Goal: Task Accomplishment & Management: Manage account settings

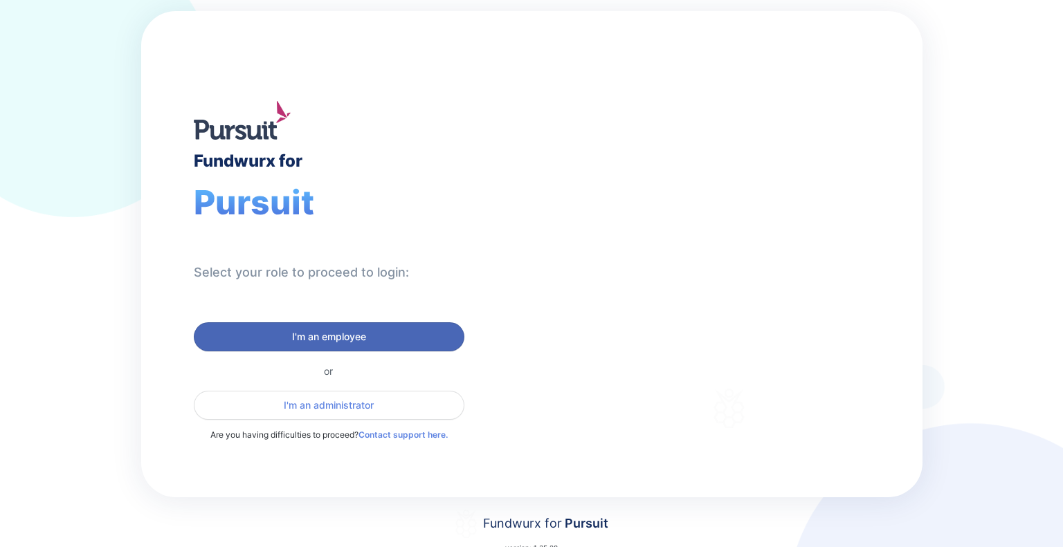
click at [330, 340] on span "I'm an employee" at bounding box center [329, 337] width 74 height 14
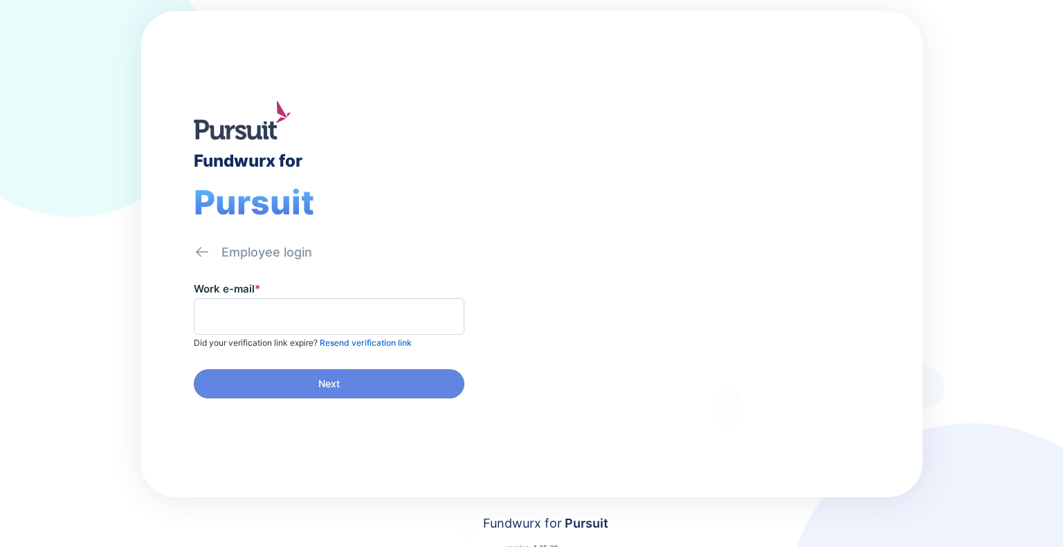
scroll to position [30, 0]
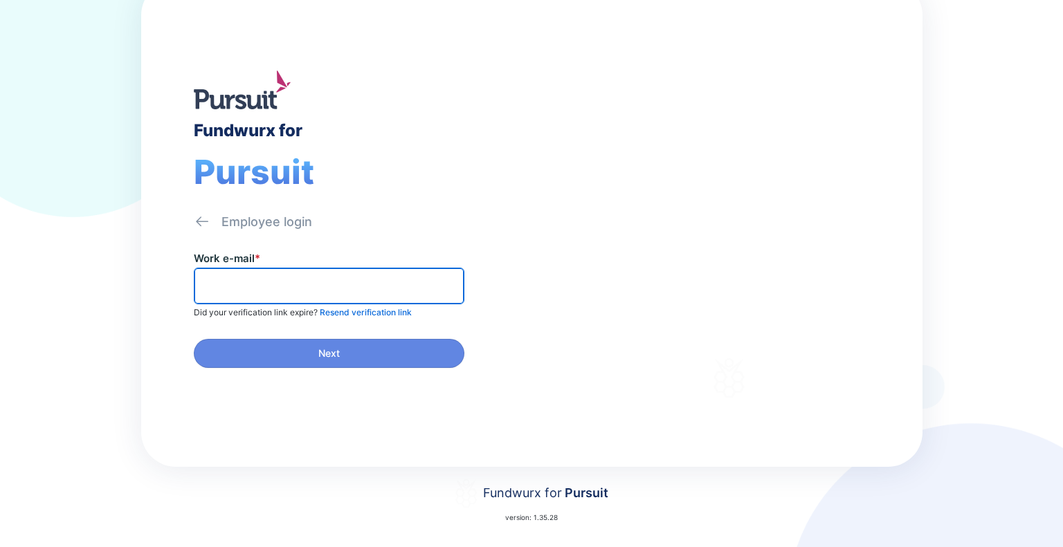
click at [255, 289] on input "text" at bounding box center [329, 285] width 258 height 21
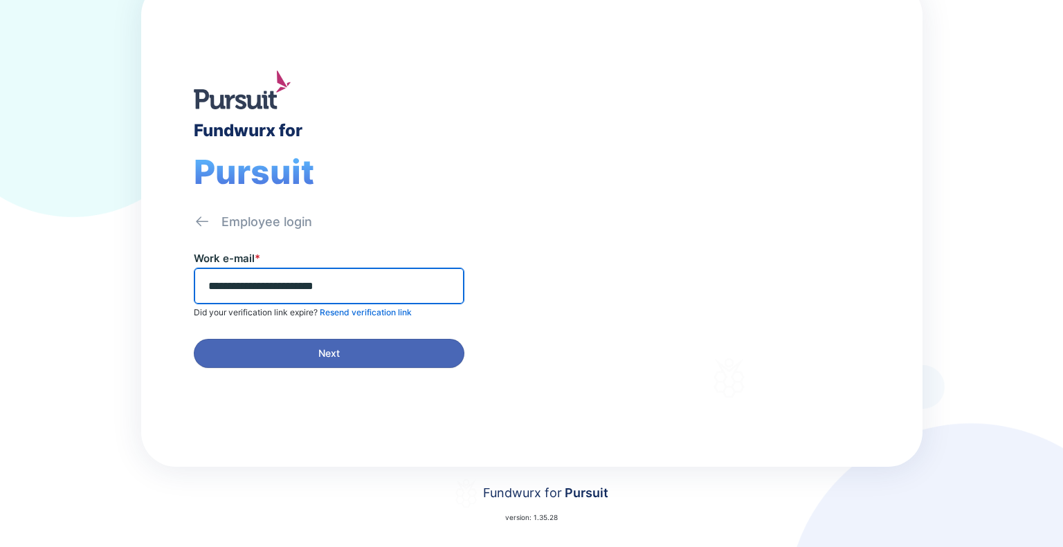
type input "**********"
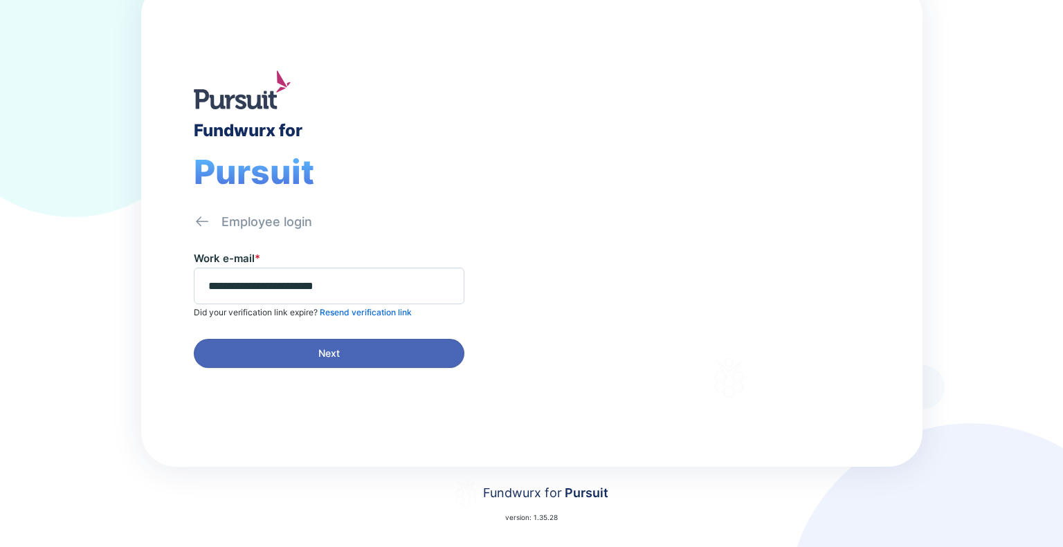
click at [298, 350] on span "Next" at bounding box center [329, 354] width 252 height 14
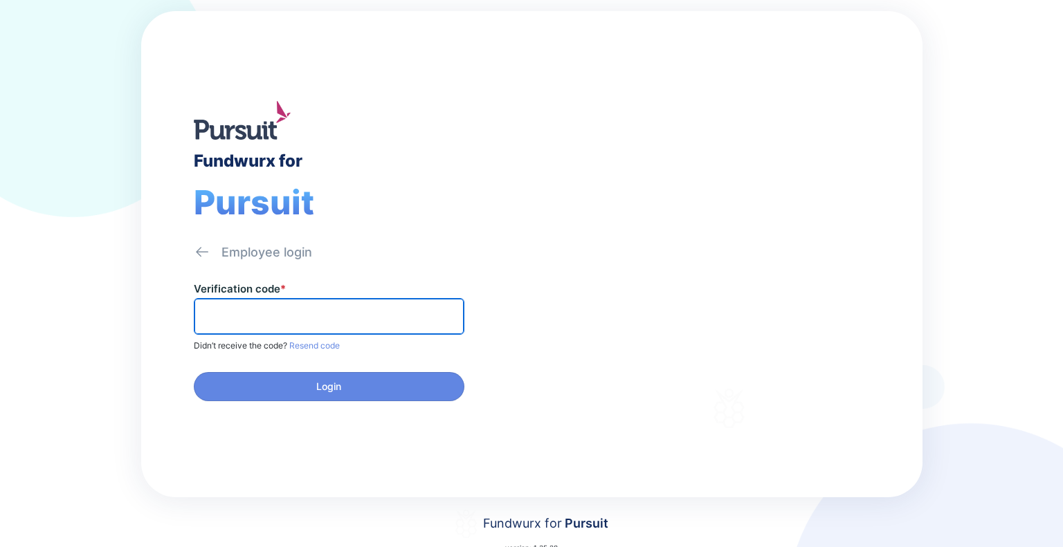
click at [244, 312] on input "text" at bounding box center [329, 316] width 258 height 21
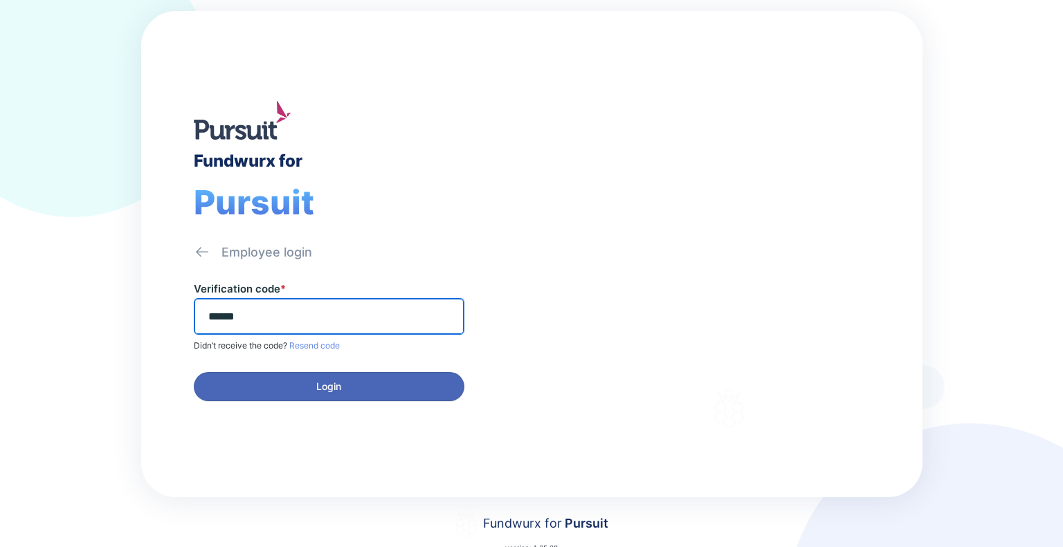
type input "******"
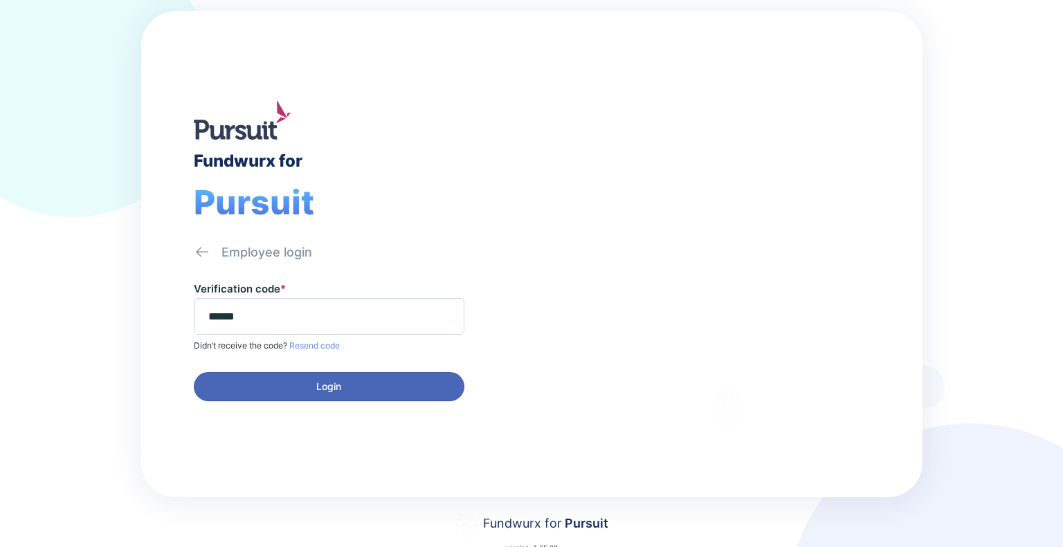
click at [306, 384] on span "Login" at bounding box center [329, 387] width 252 height 14
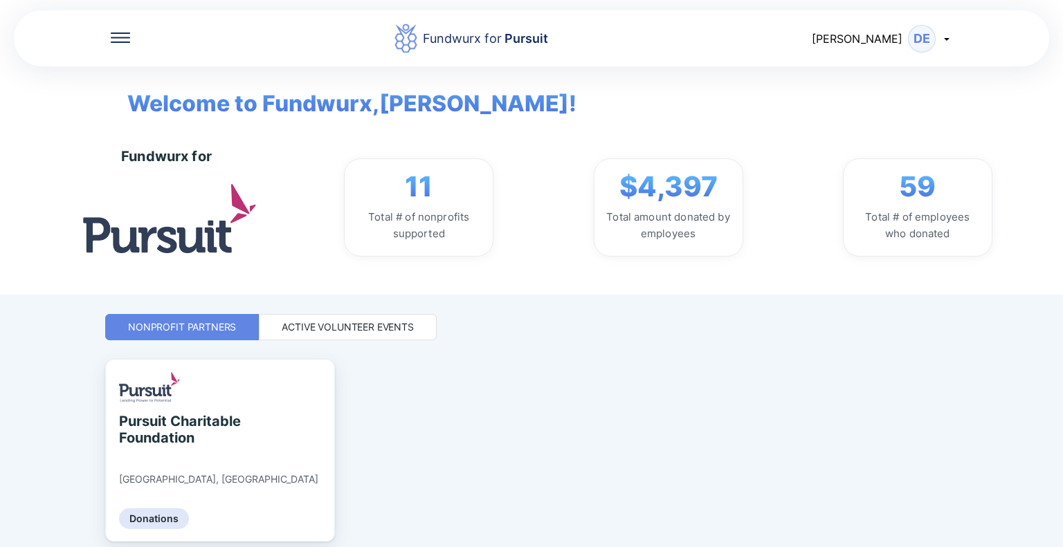
scroll to position [53, 0]
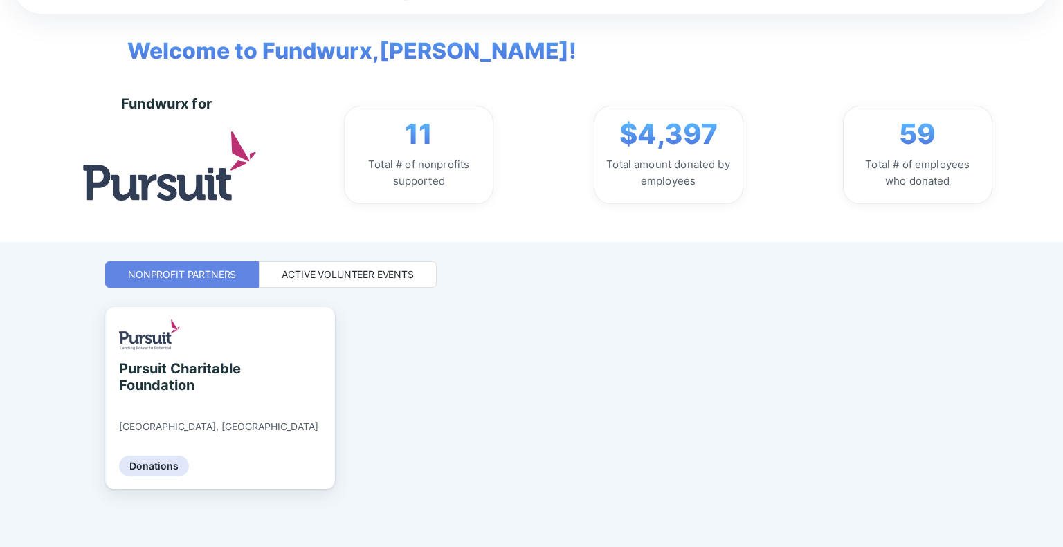
click at [347, 273] on div "Active Volunteer Events" at bounding box center [348, 275] width 132 height 14
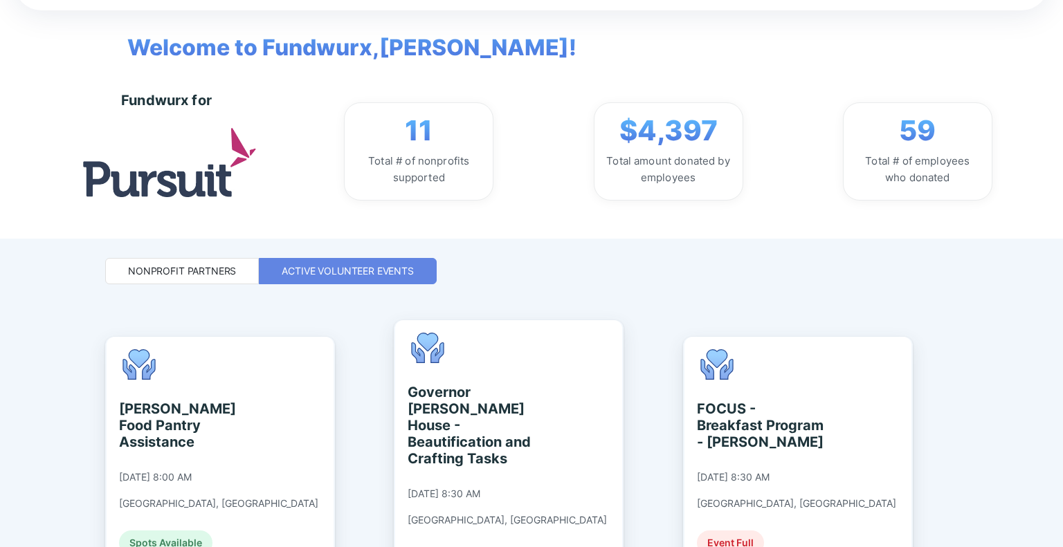
scroll to position [0, 0]
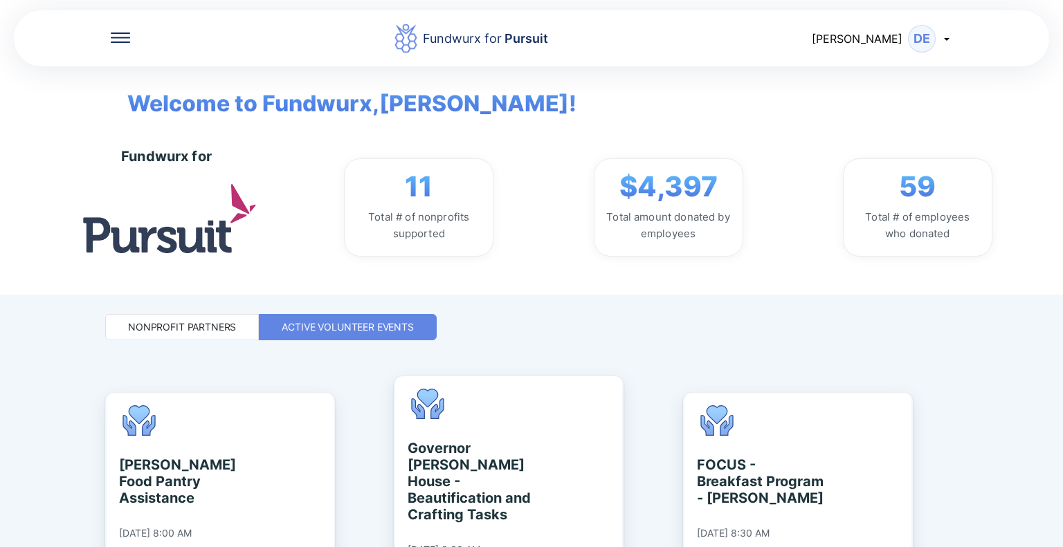
click at [948, 35] on icon at bounding box center [946, 38] width 11 height 11
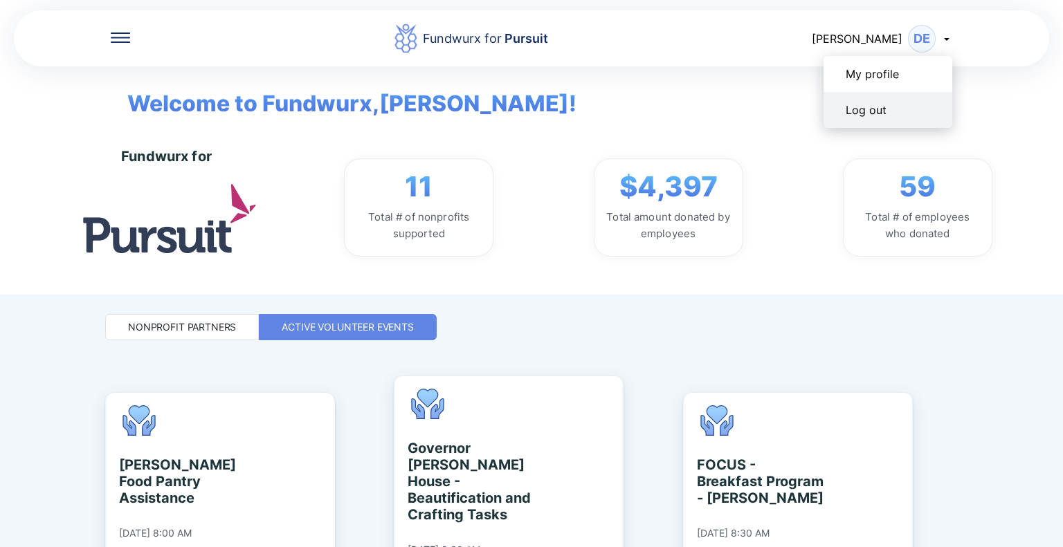
click at [879, 109] on div "Log out" at bounding box center [865, 110] width 41 height 14
